Goal: Task Accomplishment & Management: Use online tool/utility

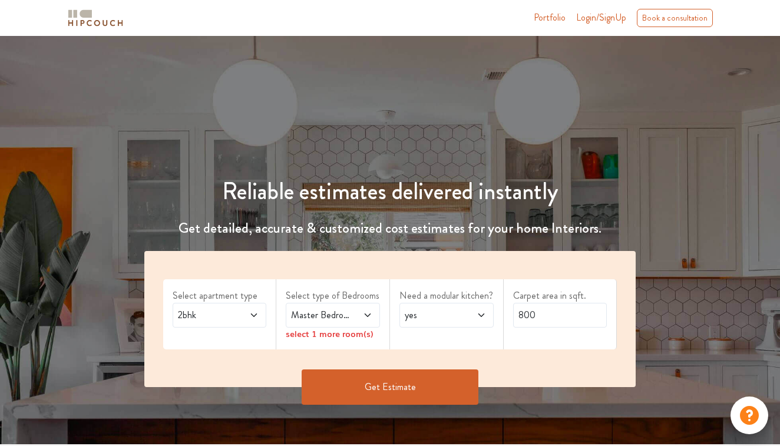
click at [369, 316] on icon at bounding box center [367, 314] width 9 height 9
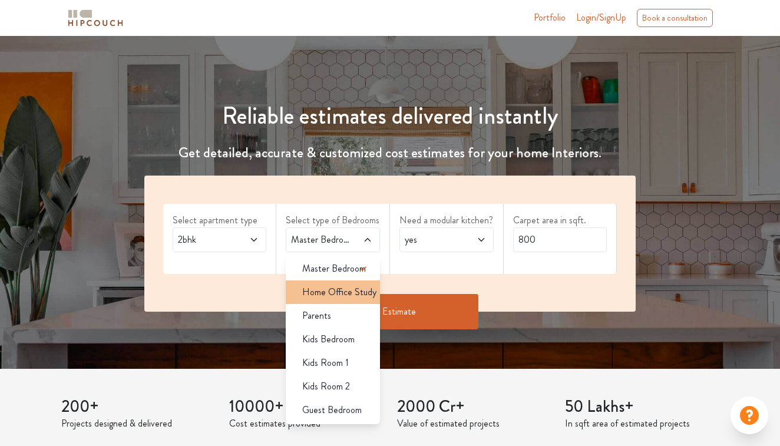
scroll to position [71, 0]
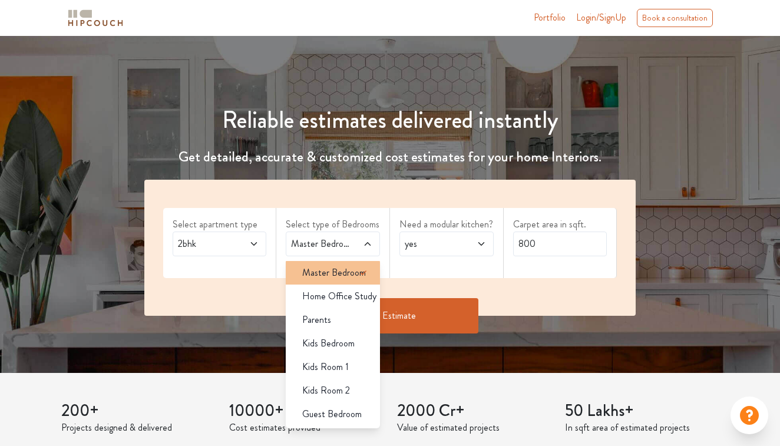
click at [342, 273] on span "Master Bedroom" at bounding box center [334, 273] width 64 height 14
click at [523, 277] on div "Select apartment type 2bhk Select type of Bedrooms Master Bedroom Master Bedroo…" at bounding box center [390, 248] width 492 height 136
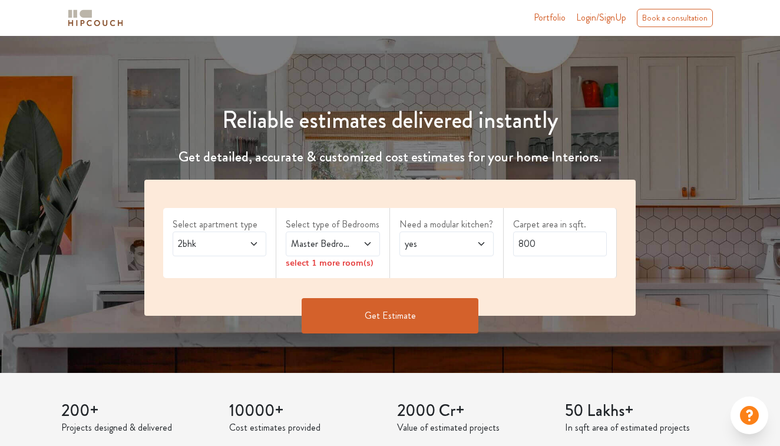
click at [366, 243] on icon at bounding box center [367, 243] width 9 height 9
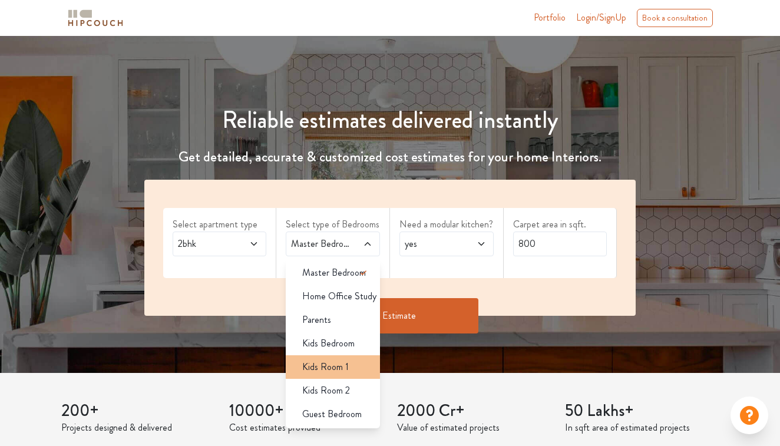
scroll to position [100, 0]
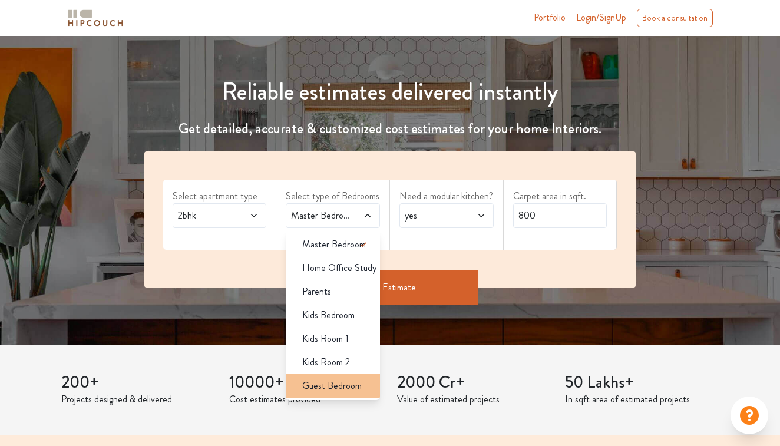
click at [345, 384] on span "Guest Bedroom" at bounding box center [331, 386] width 59 height 14
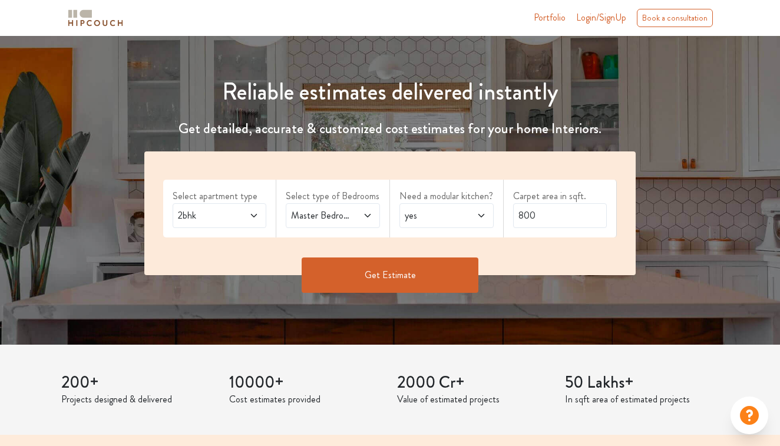
click at [481, 214] on icon at bounding box center [481, 215] width 9 height 9
click at [422, 264] on span "no" at bounding box center [420, 268] width 9 height 14
click at [554, 259] on div "Get Estimate" at bounding box center [390, 274] width 506 height 35
click at [390, 274] on button "Get Estimate" at bounding box center [390, 274] width 177 height 35
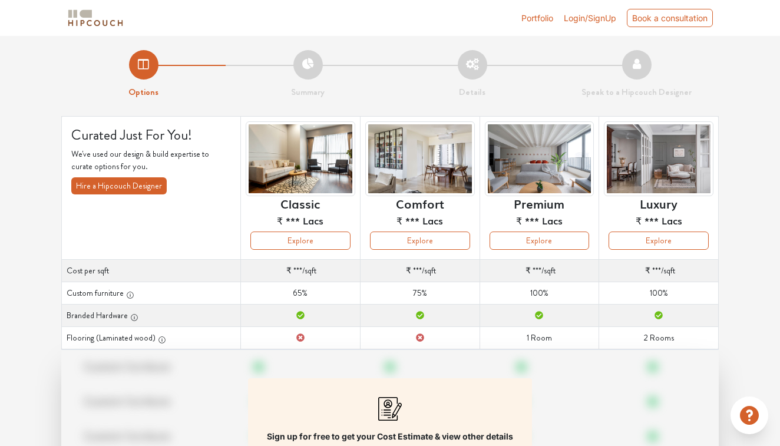
click at [104, 187] on button "Hire a Hipcouch Designer" at bounding box center [118, 185] width 95 height 17
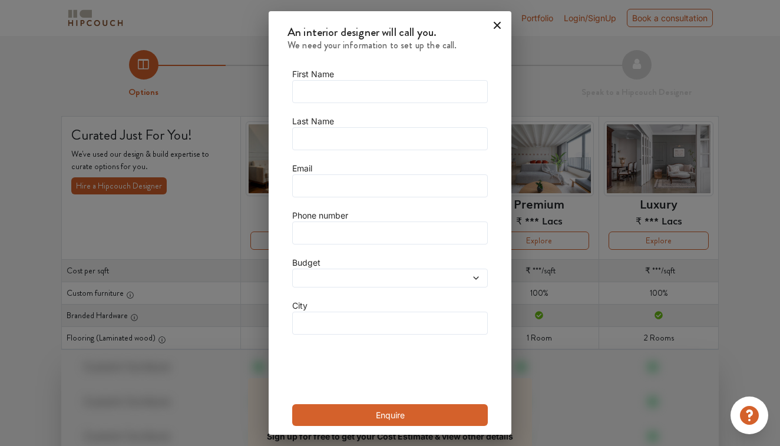
click at [495, 25] on icon at bounding box center [497, 25] width 7 height 7
